Goal: Contribute content: Add original content to the website for others to see

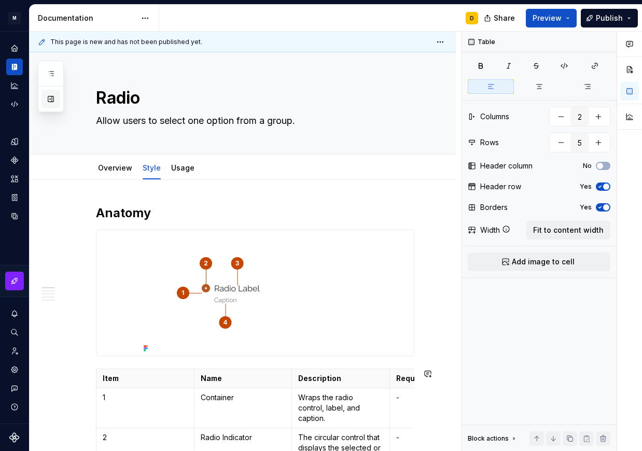
click at [49, 100] on button "button" at bounding box center [50, 99] width 19 height 19
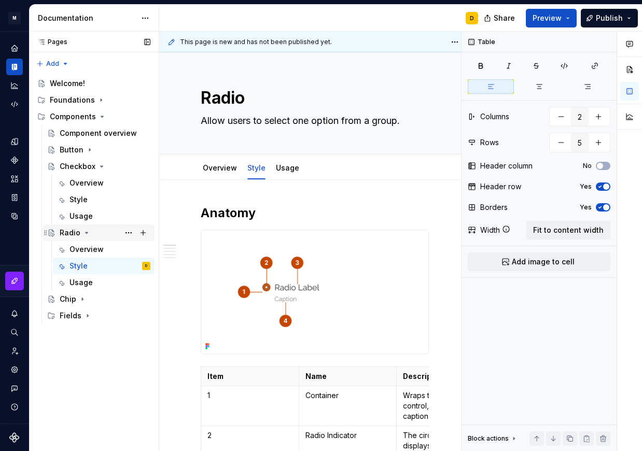
click at [86, 231] on icon "Page tree" at bounding box center [86, 233] width 8 height 8
click at [126, 231] on button "Page tree" at bounding box center [128, 232] width 15 height 15
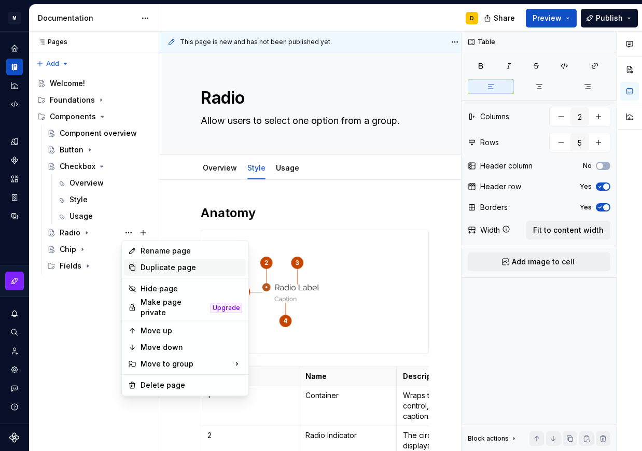
click at [148, 266] on div "Duplicate page" at bounding box center [191, 267] width 102 height 10
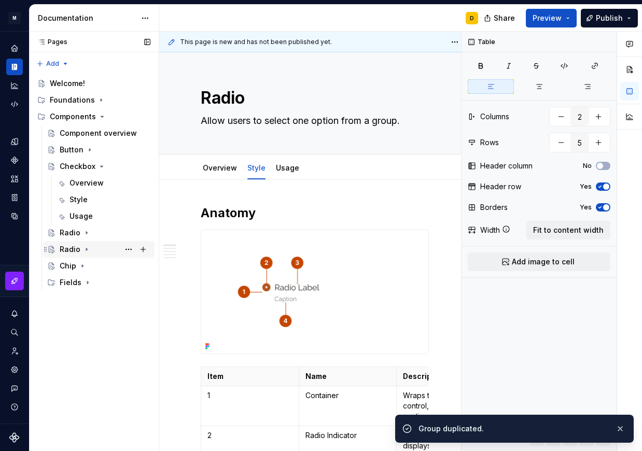
click at [68, 248] on div "Radio" at bounding box center [70, 249] width 21 height 10
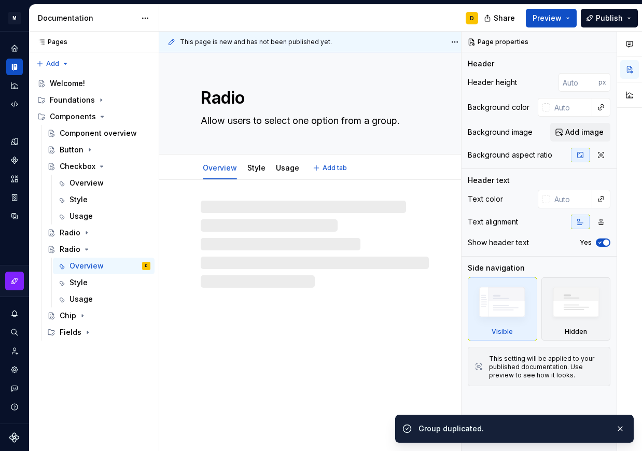
click at [218, 101] on textarea "Radio" at bounding box center [313, 98] width 228 height 25
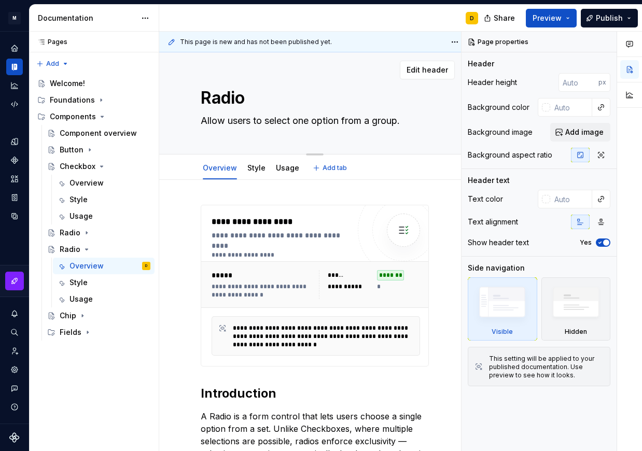
type textarea "*"
type textarea "T"
type textarea "*"
type textarea "To"
type textarea "*"
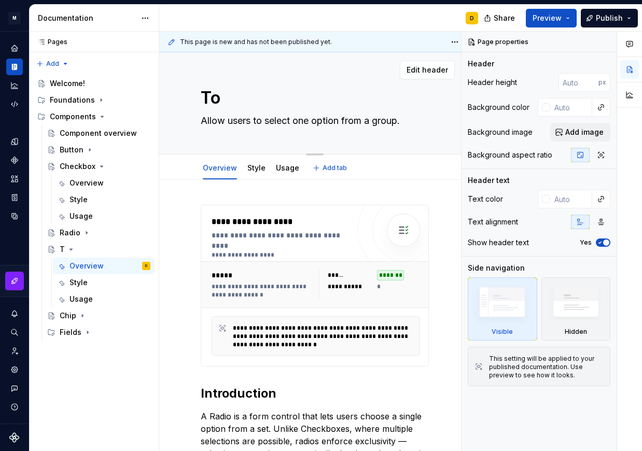
type textarea "Tog"
type textarea "*"
type textarea "Togg"
type textarea "*"
type textarea "Toggl"
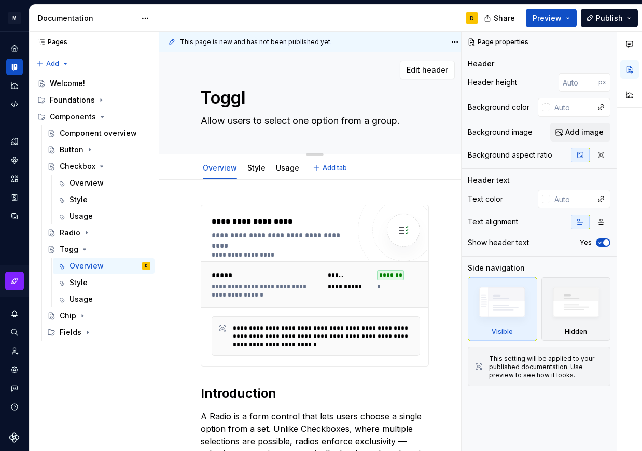
type textarea "*"
type textarea "Toggle"
type textarea "*"
type textarea "Toggle"
click at [240, 118] on textarea "Allow users to select one option from a group." at bounding box center [313, 120] width 228 height 17
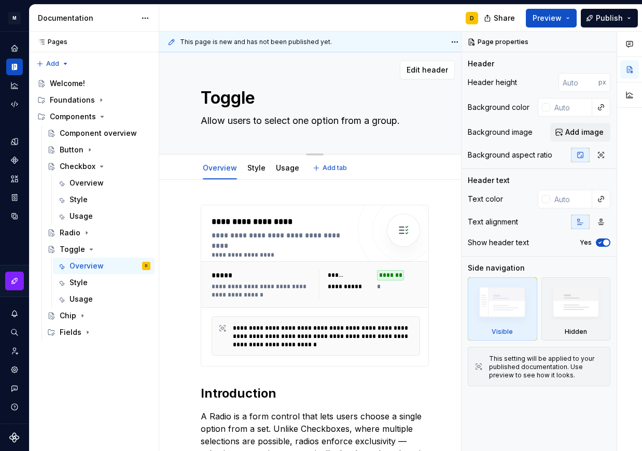
paste textarea "allow users to switch between two states, typically ON and OFF"
type textarea "*"
type textarea "allow users to switch between two states, typically ON and OFF."
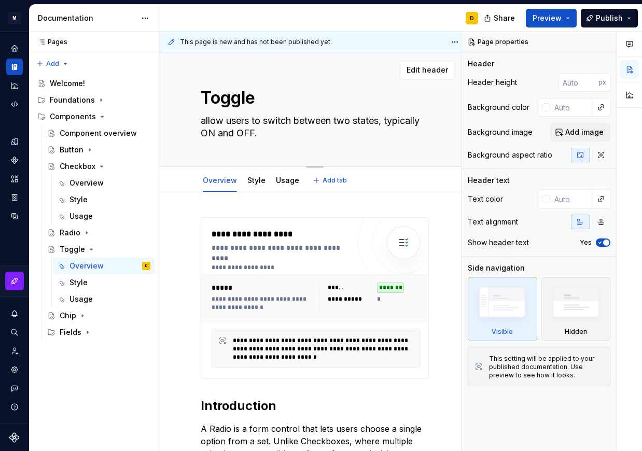
click at [203, 121] on textarea "allow users to switch between two states, typically ON and OFF." at bounding box center [313, 126] width 228 height 29
type textarea "*"
type textarea "llow users to switch between two states, typically ON and OFF."
type textarea "*"
type textarea "Allow users to switch between two states, typically ON and OFF."
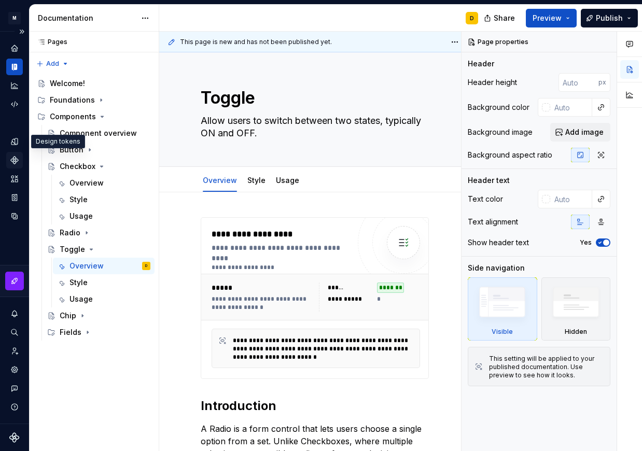
type textarea "*"
type textarea "Allow users to switch between two states, typically ON and OFF."
click at [14, 157] on icon "Components" at bounding box center [14, 160] width 7 height 7
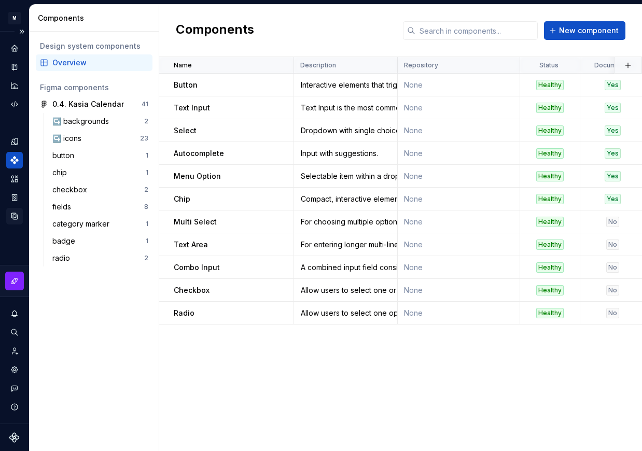
click at [15, 217] on icon "Data sources" at bounding box center [14, 215] width 9 height 9
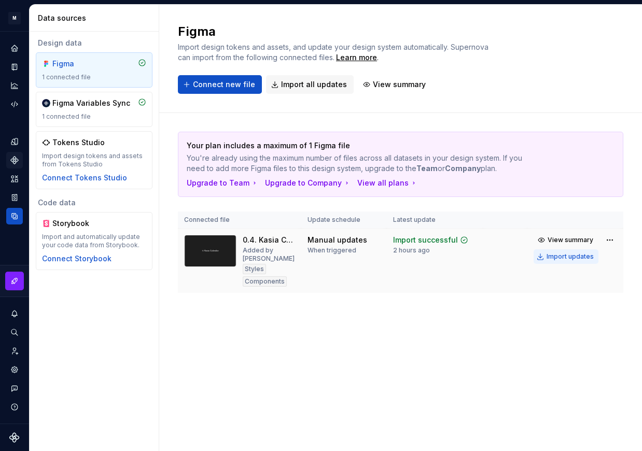
click at [557, 259] on div "Import updates" at bounding box center [569, 256] width 47 height 8
click at [18, 159] on icon "Components" at bounding box center [14, 159] width 9 height 9
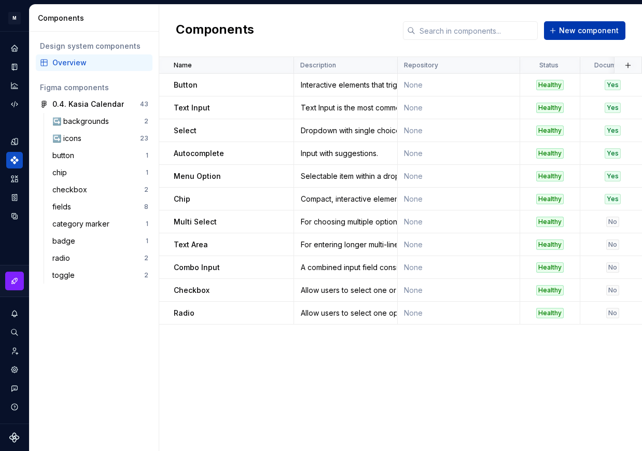
click at [570, 33] on span "New component" at bounding box center [589, 30] width 60 height 10
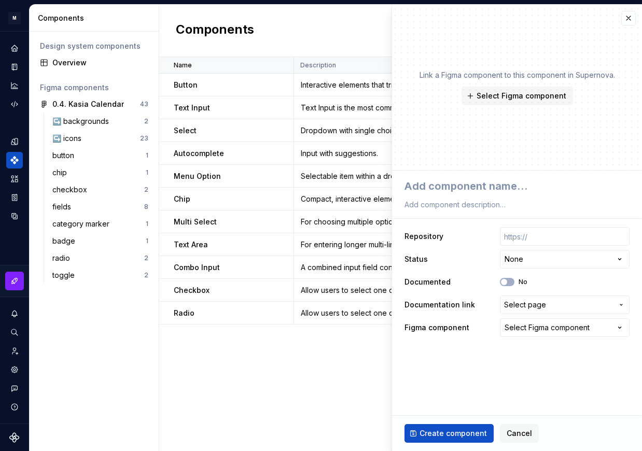
type textarea "*"
type textarea "T"
type textarea "*"
type textarea "To"
type textarea "*"
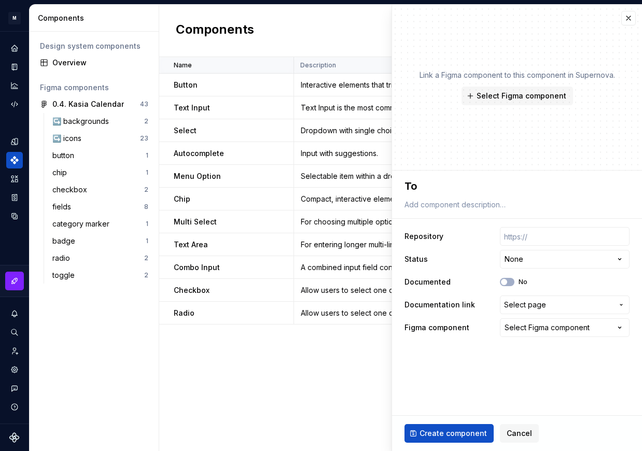
type textarea "Tog"
type textarea "*"
type textarea "Togg"
type textarea "*"
type textarea "Toggl"
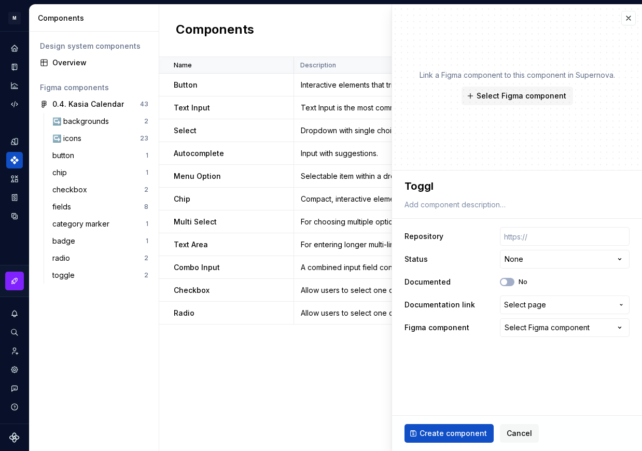
type textarea "*"
type textarea "Toggle"
click at [479, 93] on span "Select Figma component" at bounding box center [521, 96] width 90 height 10
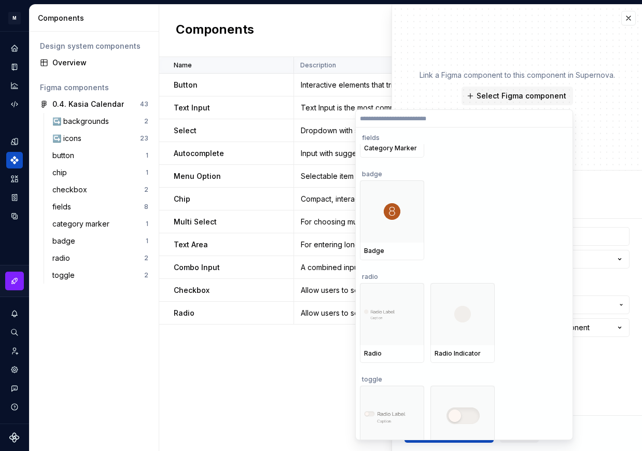
scroll to position [1406, 0]
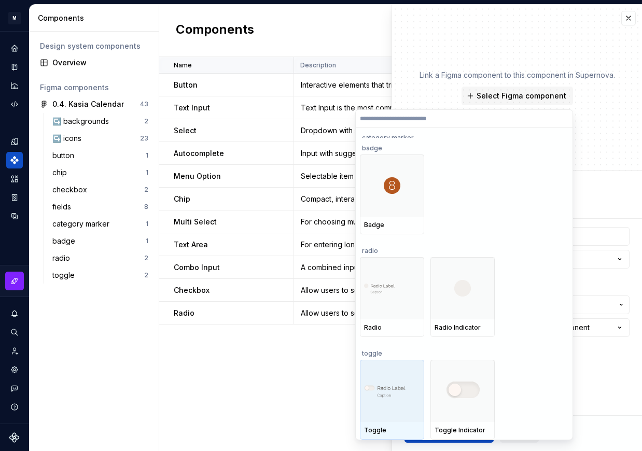
click at [378, 384] on div at bounding box center [392, 391] width 64 height 62
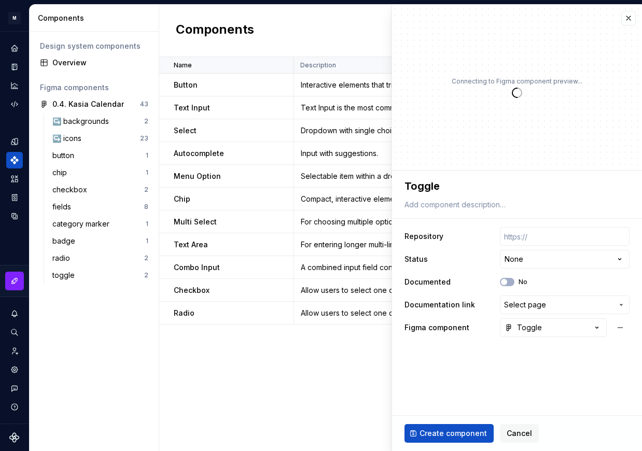
type textarea "*"
click at [538, 260] on html "M Mi D Design system data Components Design system components Overview Figma co…" at bounding box center [321, 225] width 642 height 451
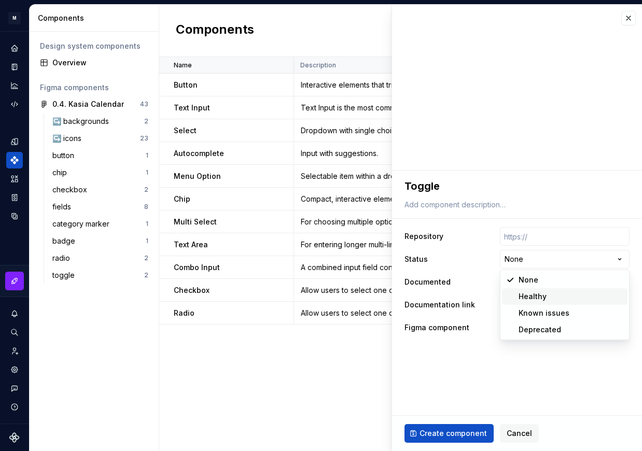
select select "**********"
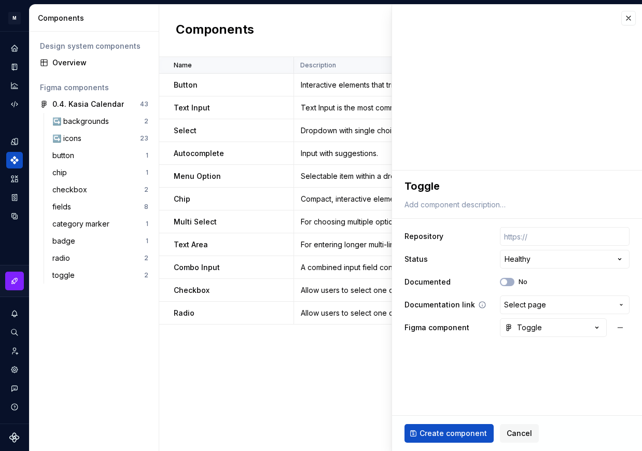
click at [523, 304] on span "Select page" at bounding box center [525, 305] width 42 height 10
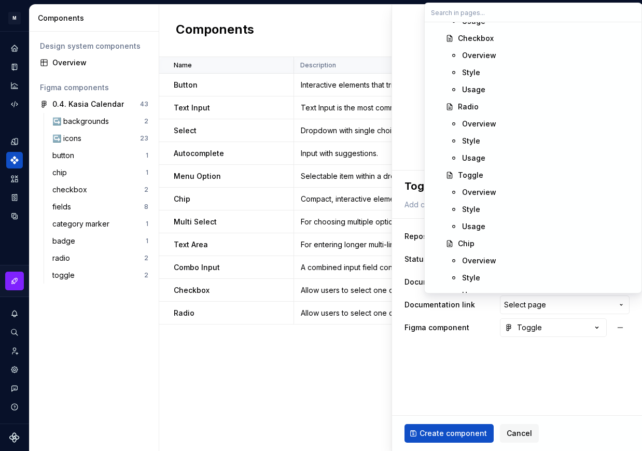
scroll to position [252, 0]
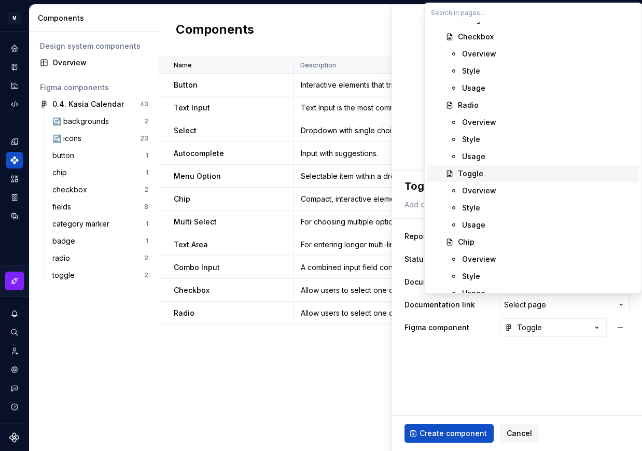
click at [492, 174] on div "Toggle" at bounding box center [546, 173] width 177 height 10
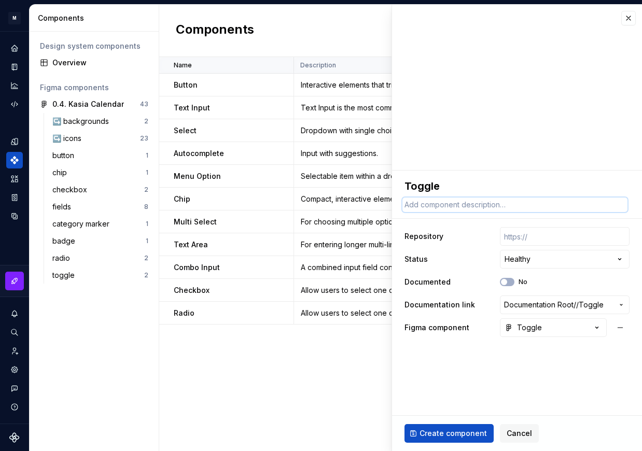
click at [471, 203] on textarea at bounding box center [514, 204] width 225 height 15
paste textarea "allow users to switch between two states, typically ON and OFF."
type textarea "*"
type textarea "allow users to switch between two states, typically ON and OFF."
type textarea "*"
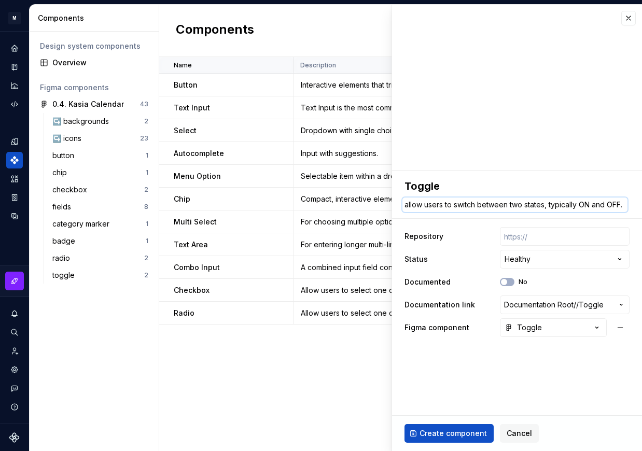
type textarea "llow users to switch between two states, typically ON and OFF."
type textarea "*"
type textarea "Allow users to switch between two states, typically ON and OFF."
click at [465, 429] on span "Create component" at bounding box center [452, 433] width 67 height 10
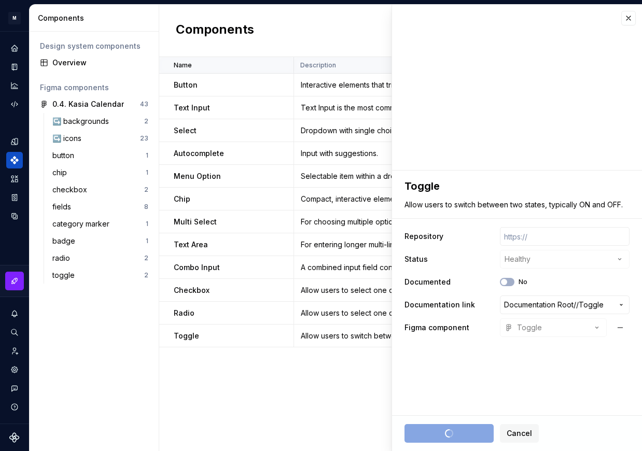
type textarea "*"
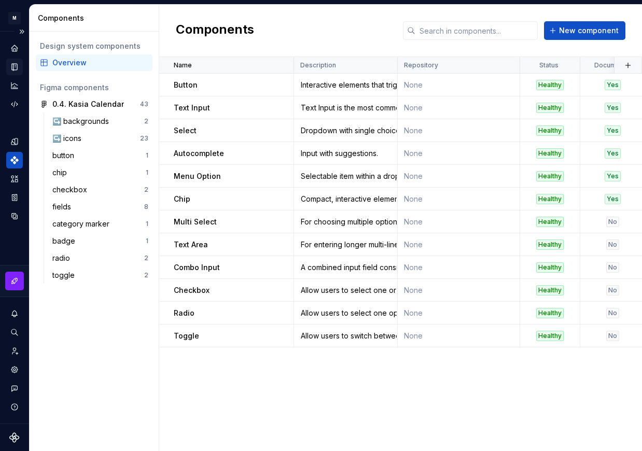
click at [16, 68] on icon "Documentation" at bounding box center [15, 67] width 4 height 6
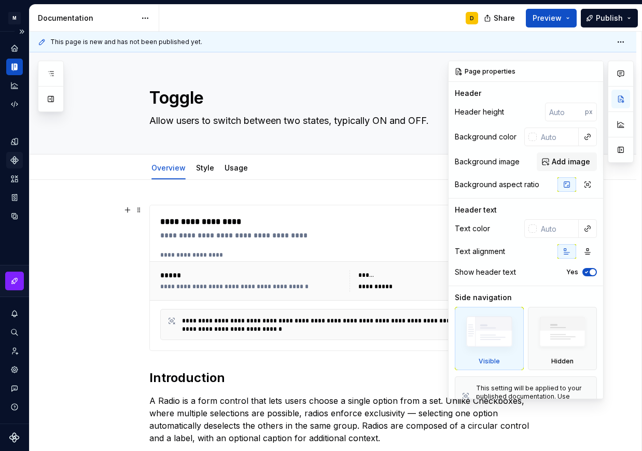
click at [319, 236] on div "**********" at bounding box center [311, 235] width 302 height 10
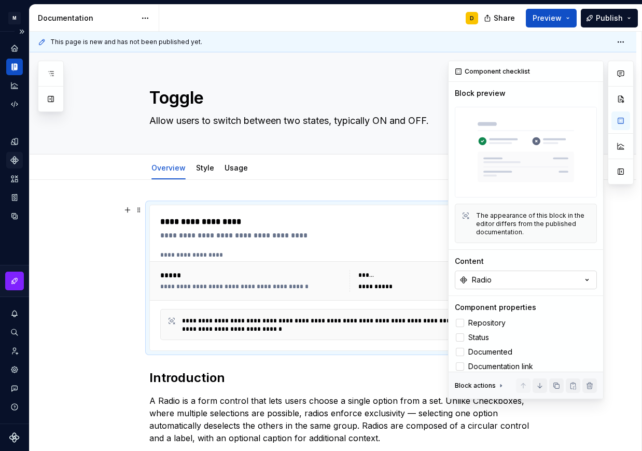
click at [522, 278] on button "Radio" at bounding box center [526, 280] width 142 height 19
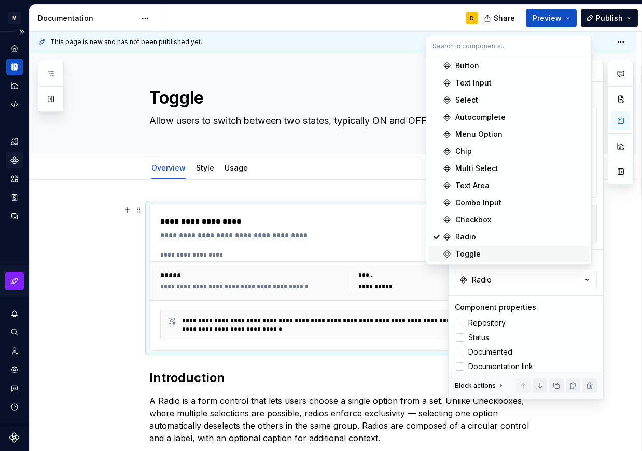
click at [502, 258] on div "Toggle" at bounding box center [520, 254] width 130 height 10
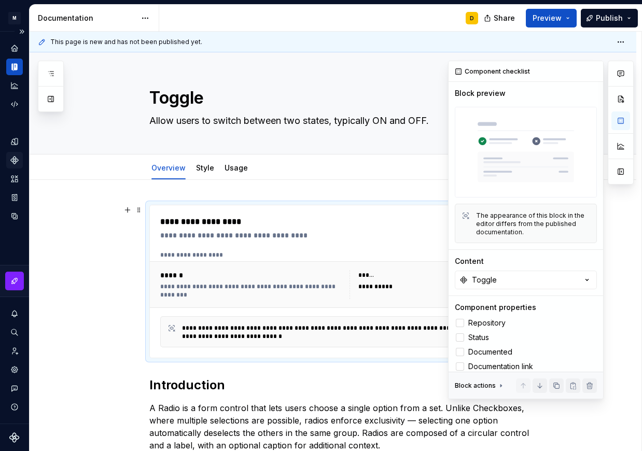
type textarea "*"
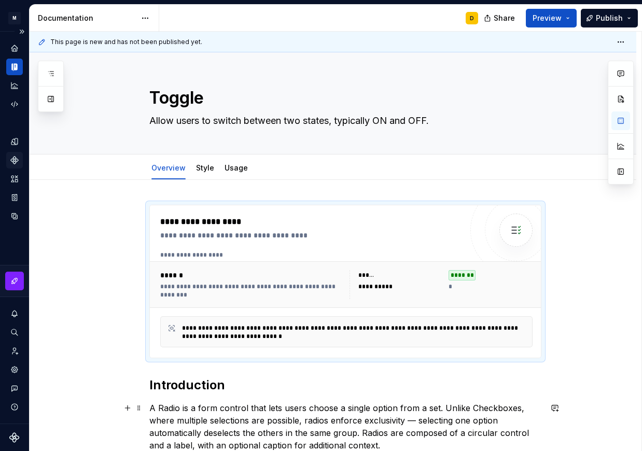
click at [191, 409] on p "A Radio is a form control that lets users choose a single option from a set. Un…" at bounding box center [345, 427] width 392 height 50
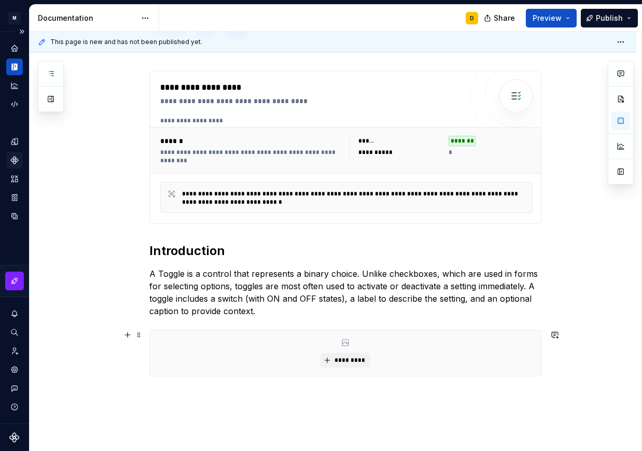
scroll to position [135, 0]
click at [388, 273] on p "A Toggle is a control that represents a binary choice. Unlike checkboxes, which…" at bounding box center [345, 292] width 392 height 50
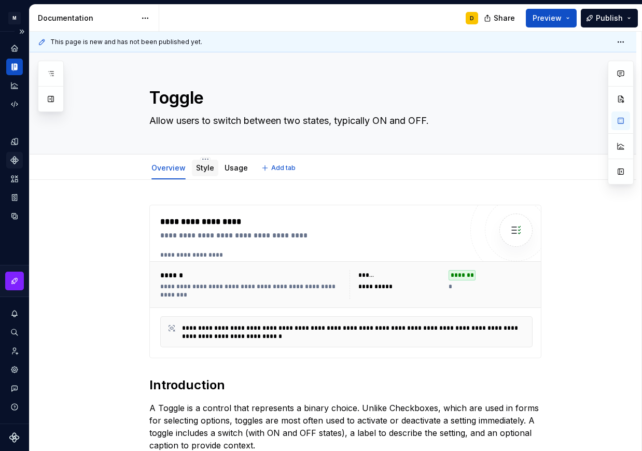
click at [206, 173] on div "Style" at bounding box center [205, 168] width 18 height 10
click at [204, 172] on link "Style" at bounding box center [205, 167] width 18 height 9
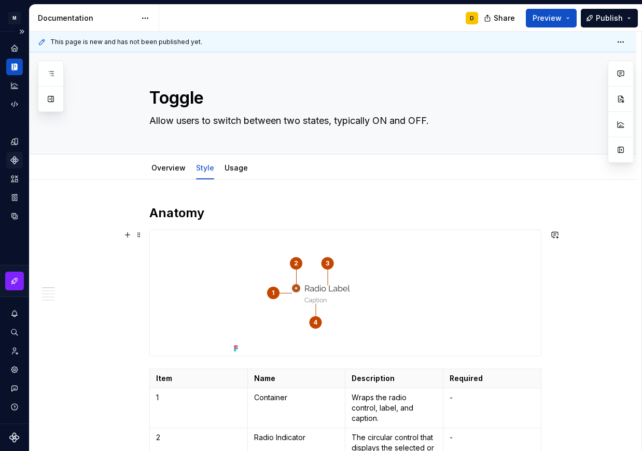
click at [337, 301] on img at bounding box center [345, 292] width 231 height 125
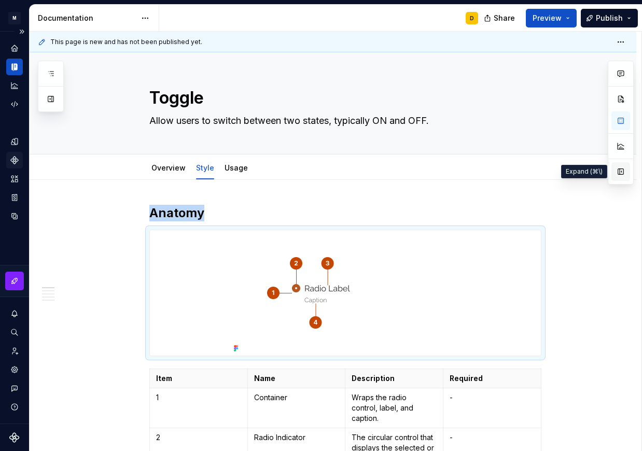
click at [617, 173] on button "button" at bounding box center [620, 171] width 19 height 19
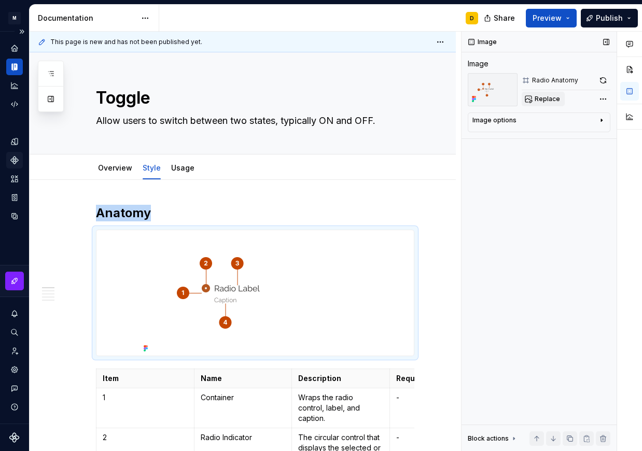
click at [558, 99] on span "Replace" at bounding box center [546, 99] width 25 height 8
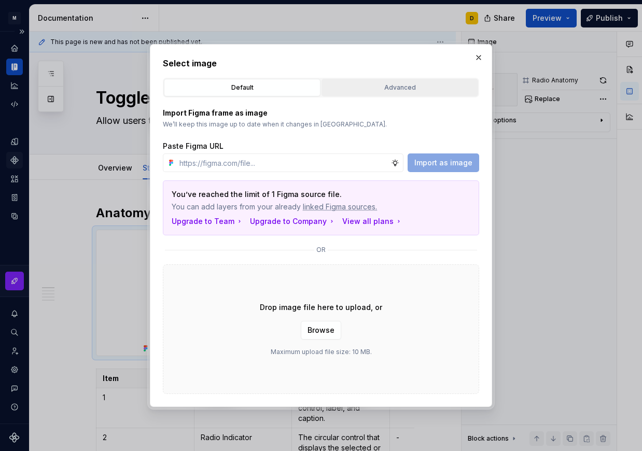
click at [408, 87] on div "Advanced" at bounding box center [399, 87] width 149 height 10
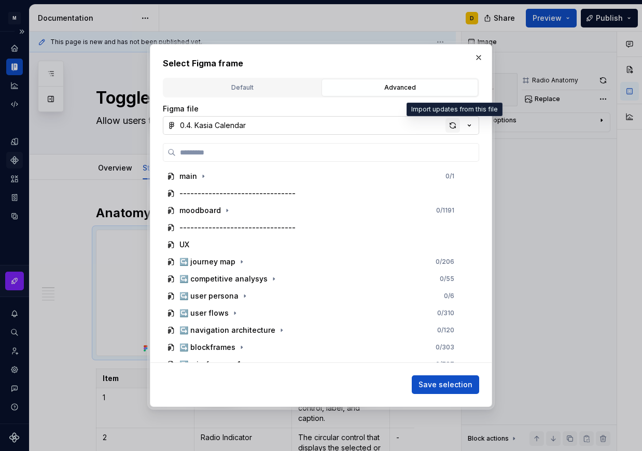
click at [450, 129] on div "button" at bounding box center [452, 125] width 15 height 15
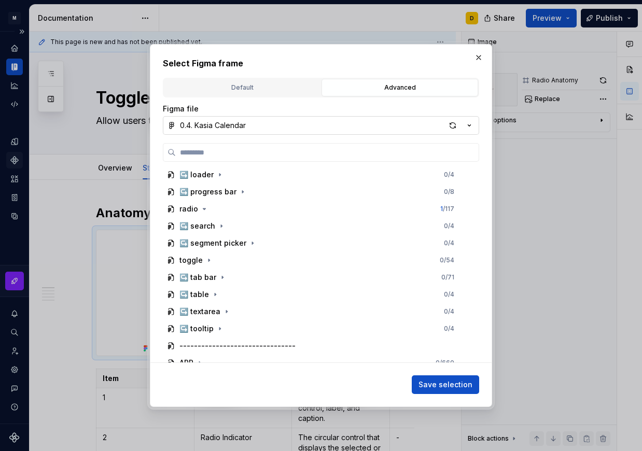
scroll to position [669, 0]
click at [208, 258] on icon "button" at bounding box center [209, 260] width 8 height 8
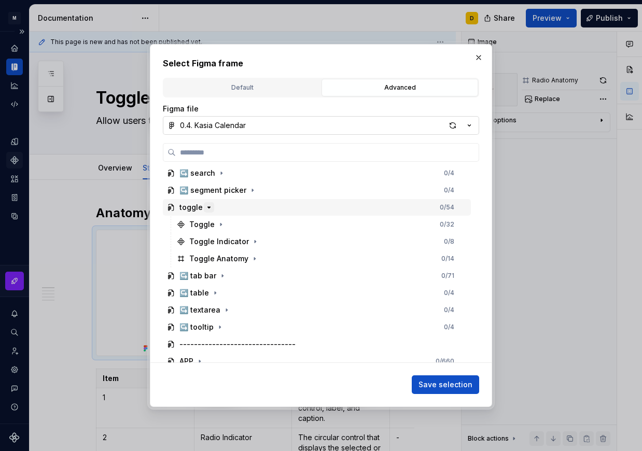
scroll to position [722, 0]
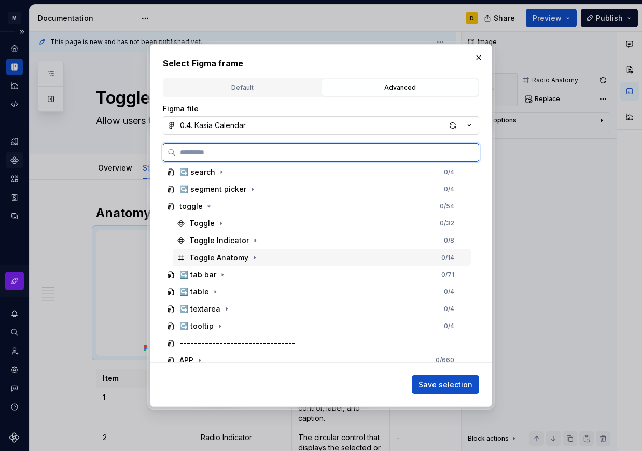
click at [265, 262] on div "Toggle Anatomy 0 / 14" at bounding box center [322, 257] width 298 height 17
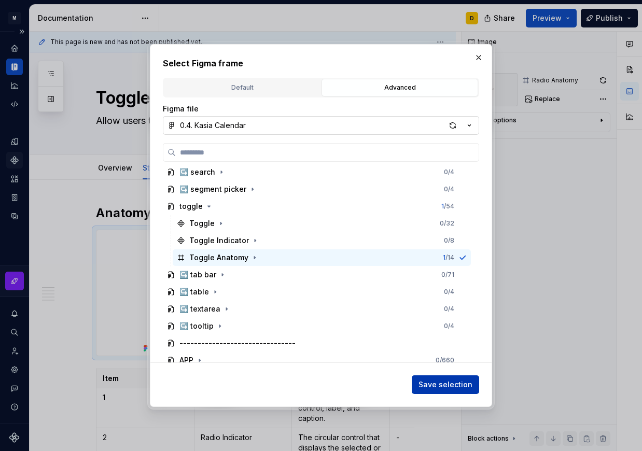
click at [431, 381] on span "Save selection" at bounding box center [445, 384] width 54 height 10
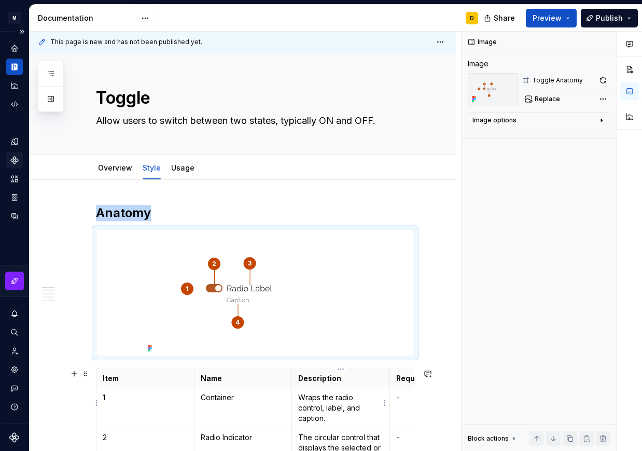
click at [330, 407] on p "Wraps the radio control, label, and caption." at bounding box center [340, 407] width 85 height 31
type textarea "*"
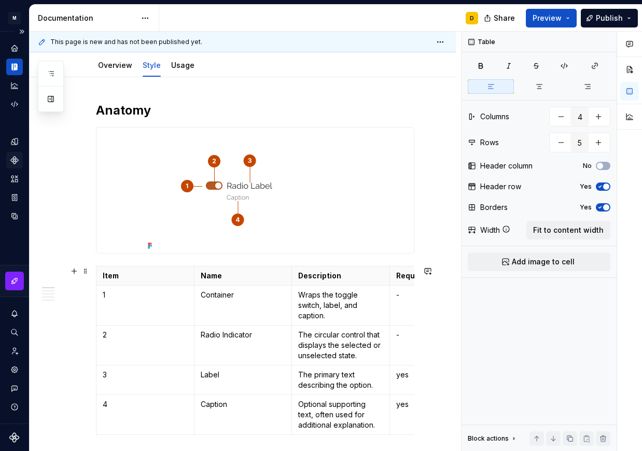
scroll to position [104, 0]
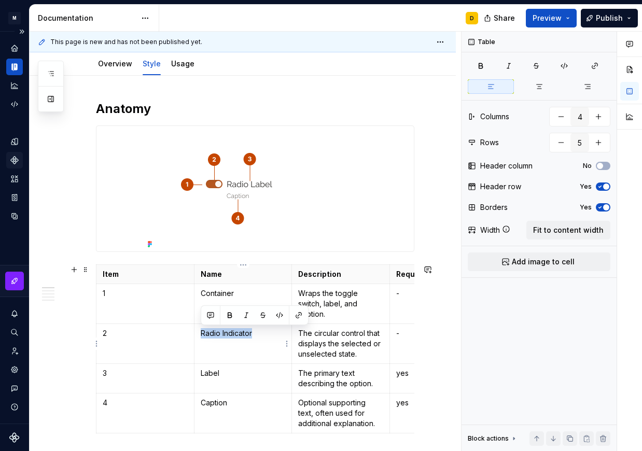
drag, startPoint x: 257, startPoint y: 331, endPoint x: 202, endPoint y: 330, distance: 54.4
click at [202, 330] on p "Radio Indicator" at bounding box center [243, 333] width 85 height 10
click at [341, 341] on p "The circular control that displays the selected or unselected state." at bounding box center [340, 343] width 85 height 31
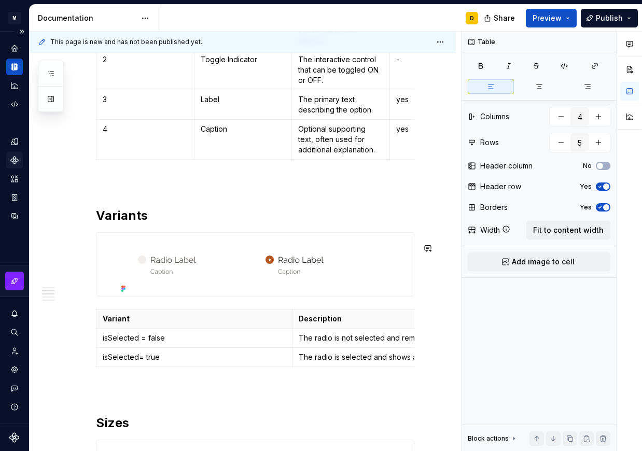
scroll to position [378, 0]
